Goal: Task Accomplishment & Management: Complete application form

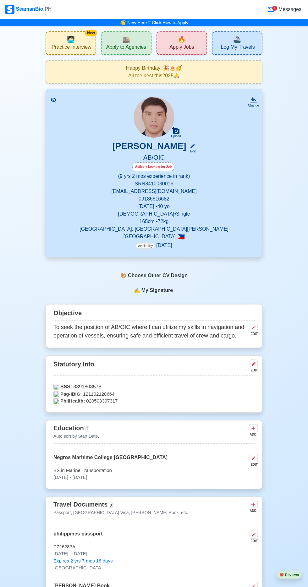
click at [185, 40] on span "🔥" at bounding box center [182, 39] width 8 height 9
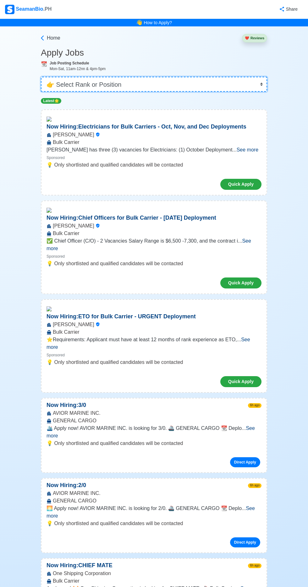
click at [130, 82] on select "👉 Select Rank or Position Master Chief Officer 2nd Officer 3rd Officer Junior O…" at bounding box center [154, 84] width 226 height 15
select select "[PERSON_NAME]"
click at [41, 77] on select "👉 Select Rank or Position Master Chief Officer 2nd Officer 3rd Officer Junior O…" at bounding box center [154, 84] width 226 height 15
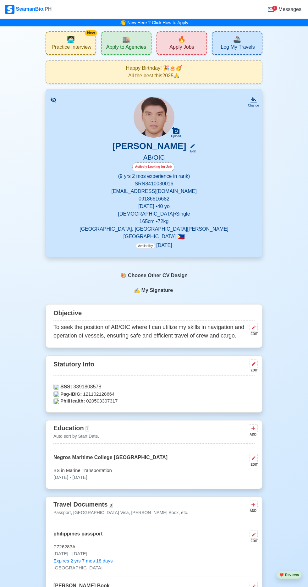
click at [124, 44] on span "Apply to Agencies" at bounding box center [126, 48] width 40 height 8
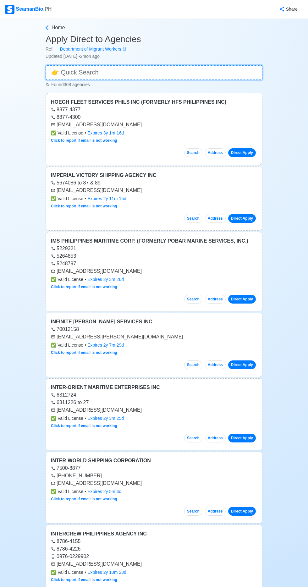
click at [150, 74] on input at bounding box center [154, 72] width 217 height 15
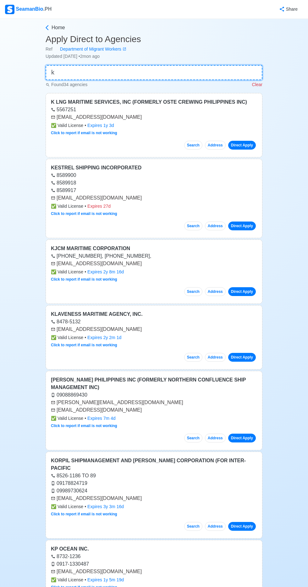
type input "k"
click at [250, 292] on link "Direct Apply" at bounding box center [242, 291] width 28 height 9
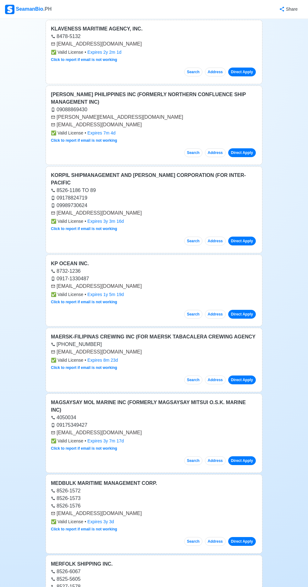
scroll to position [288, 0]
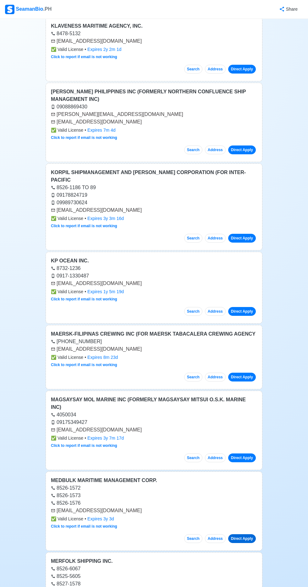
click at [248, 534] on link "Direct Apply" at bounding box center [242, 538] width 28 height 9
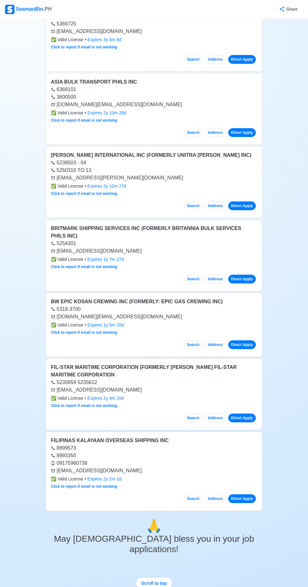
scroll to position [2184, 0]
